Goal: Check status: Check status

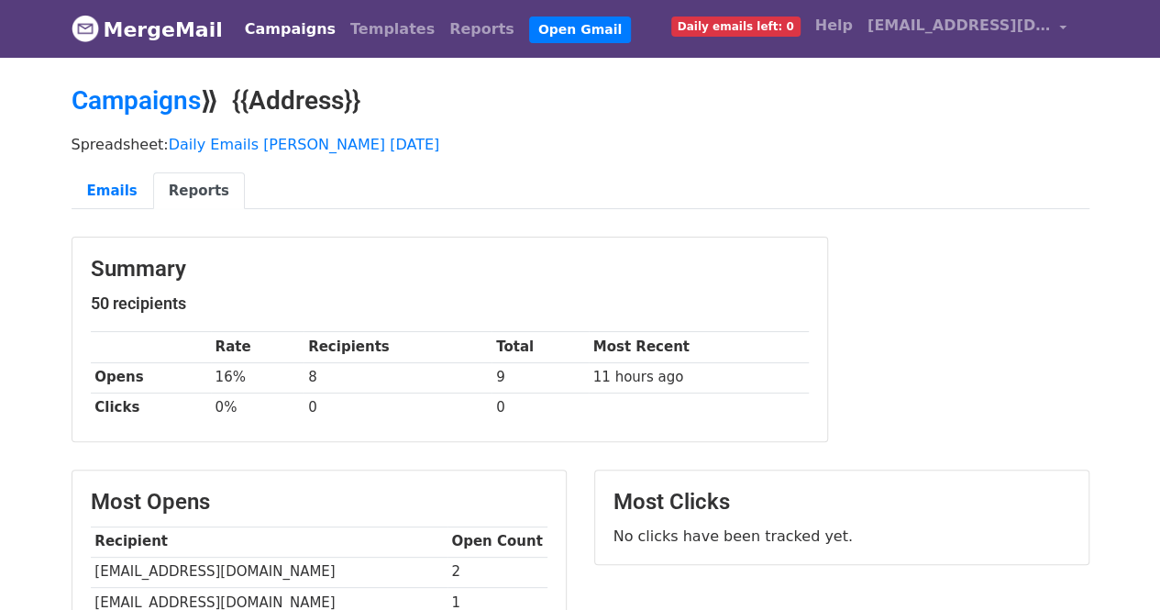
click at [99, 169] on div "Spreadsheet: Daily Emails Spencer 8.13.25 Emails Reports" at bounding box center [581, 177] width 1046 height 103
click at [103, 186] on link "Emails" at bounding box center [113, 191] width 82 height 38
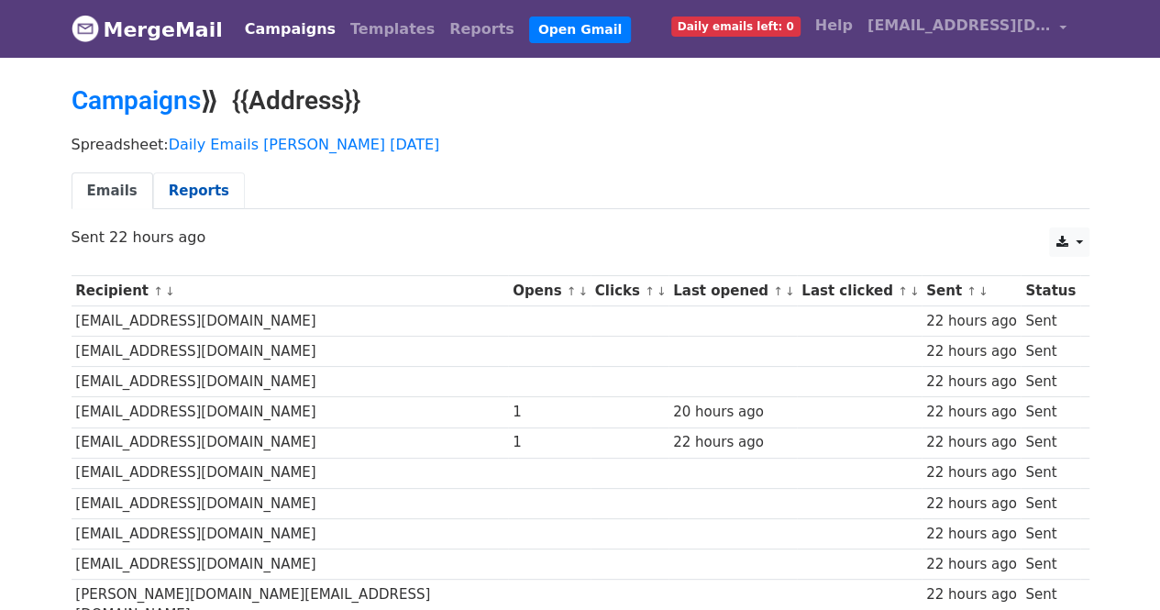
click at [170, 194] on link "Reports" at bounding box center [199, 191] width 92 height 38
